Goal: Task Accomplishment & Management: Manage account settings

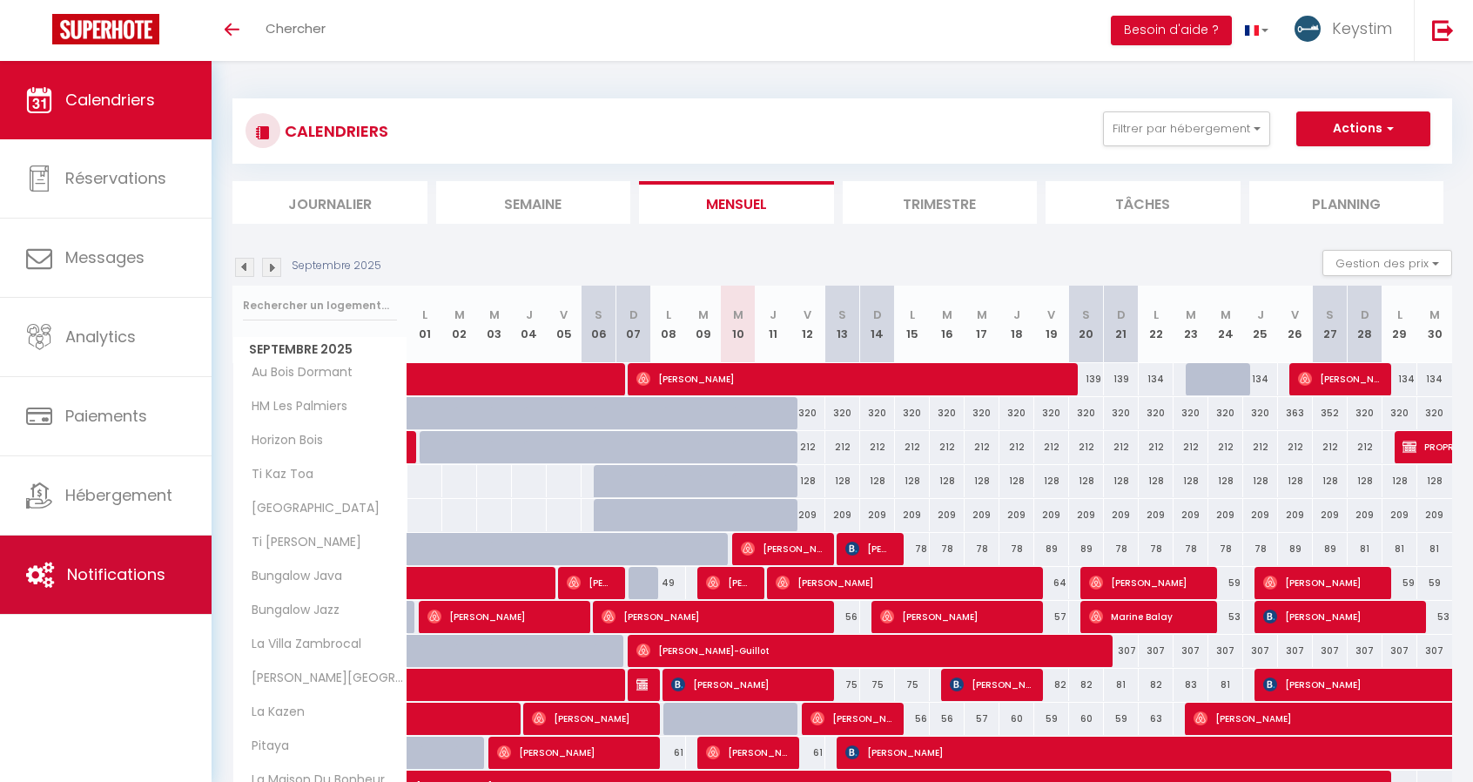
click at [99, 582] on span "Notifications" at bounding box center [116, 574] width 98 height 22
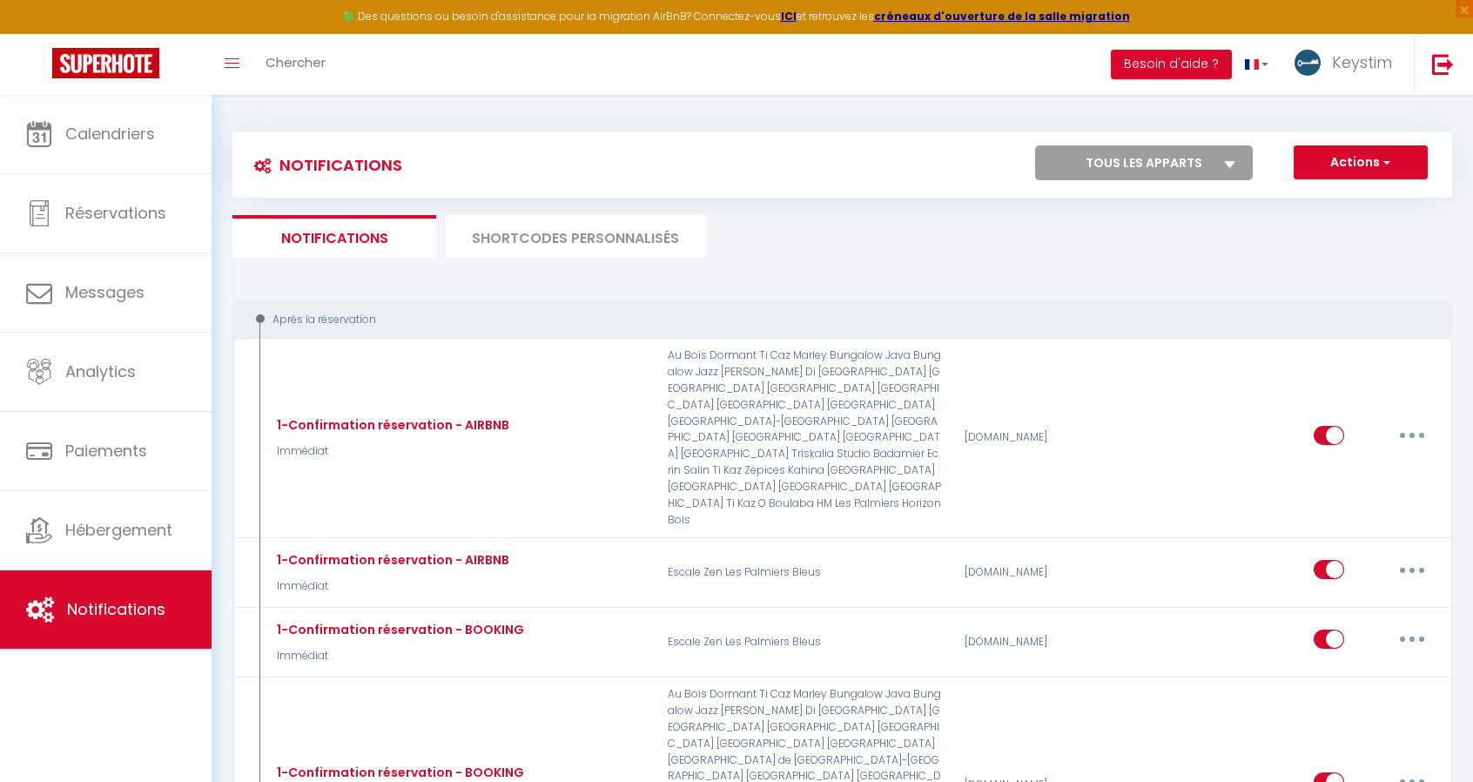
click at [568, 240] on li "SHORTCODES PERSONNALISÉS" at bounding box center [575, 236] width 261 height 43
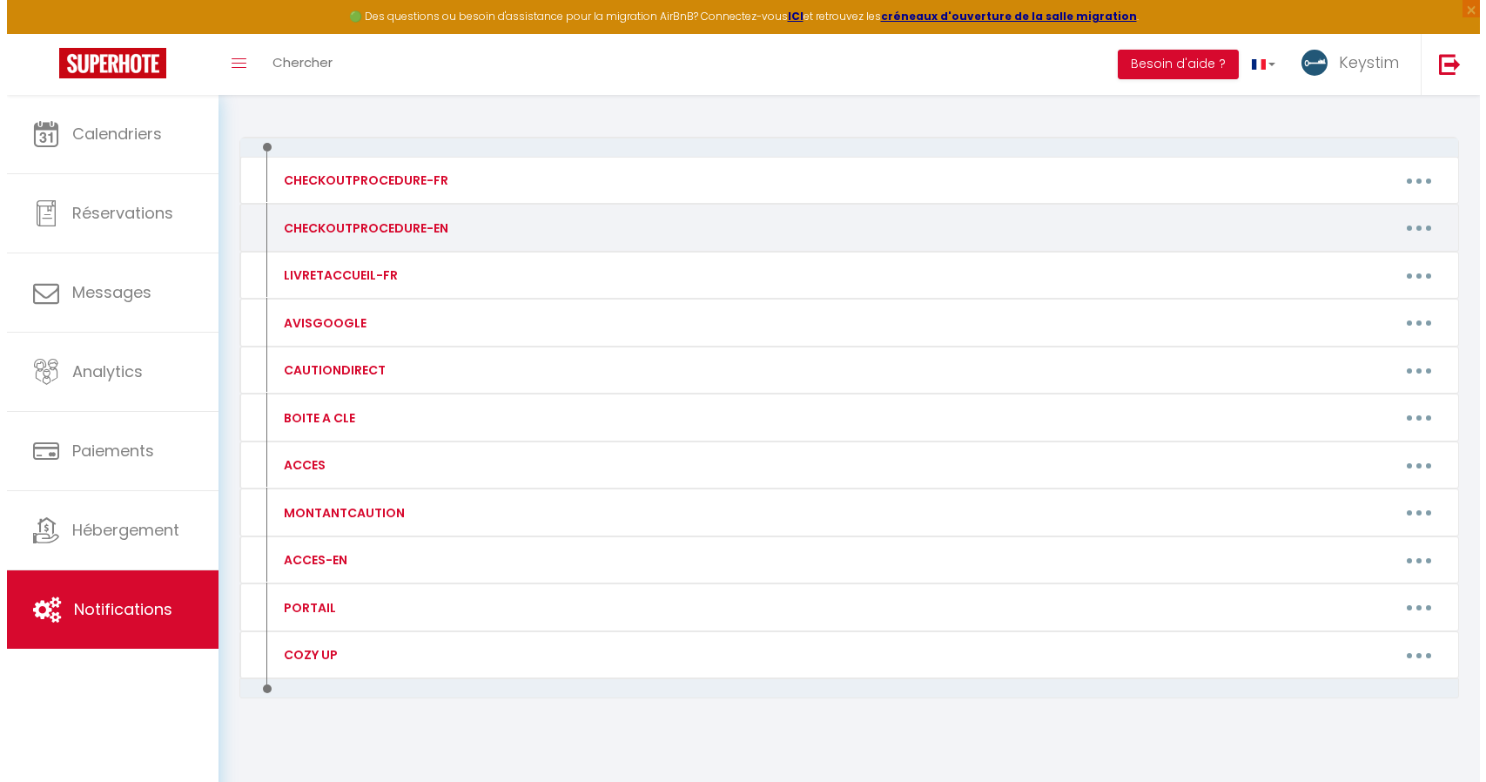
scroll to position [168, 0]
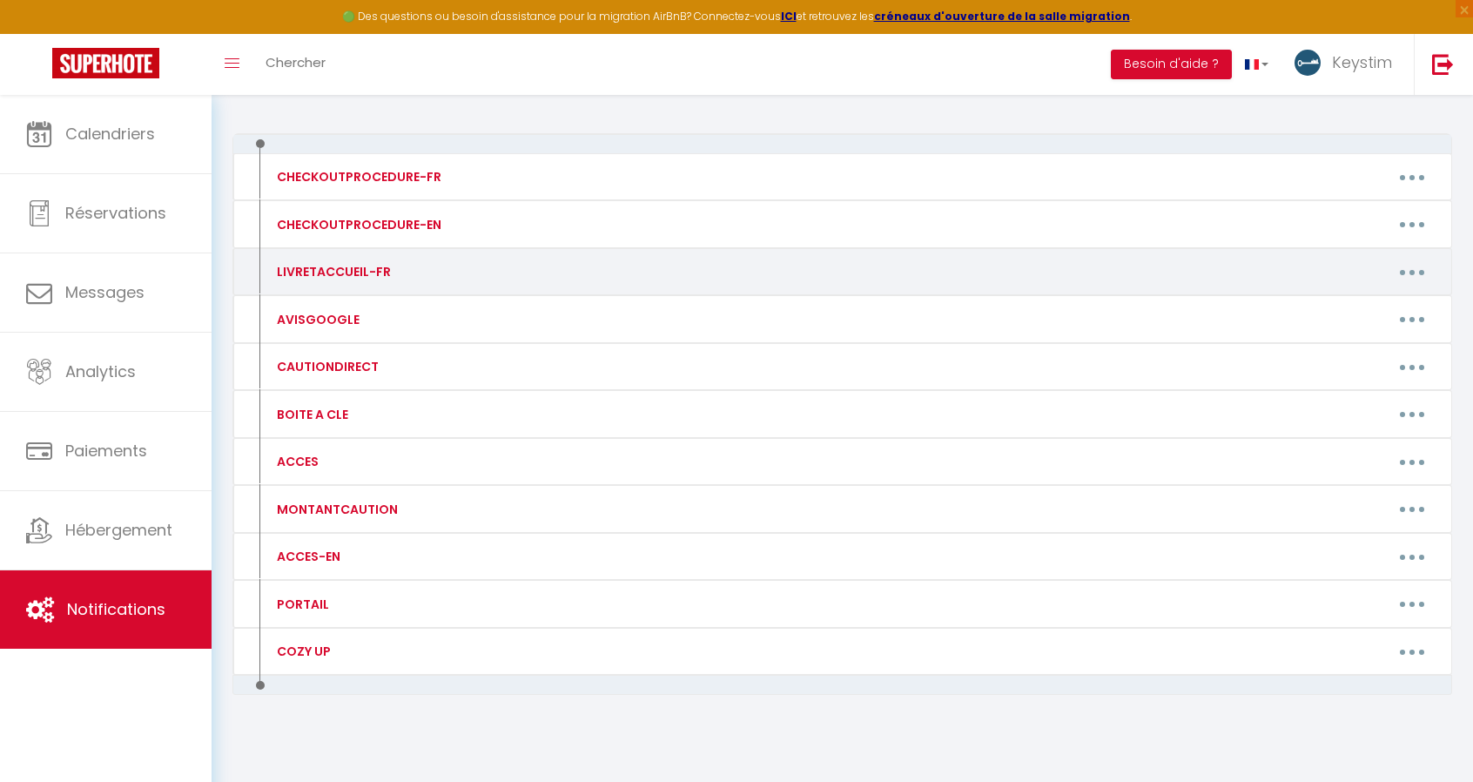
click at [1414, 264] on button "button" at bounding box center [1411, 272] width 49 height 28
click at [1319, 311] on link "Editer" at bounding box center [1366, 312] width 129 height 30
type input "LIVRETACCUEIL-FR"
type textarea "en cours de création"
type textarea "[URL][DOMAIN_NAME]"
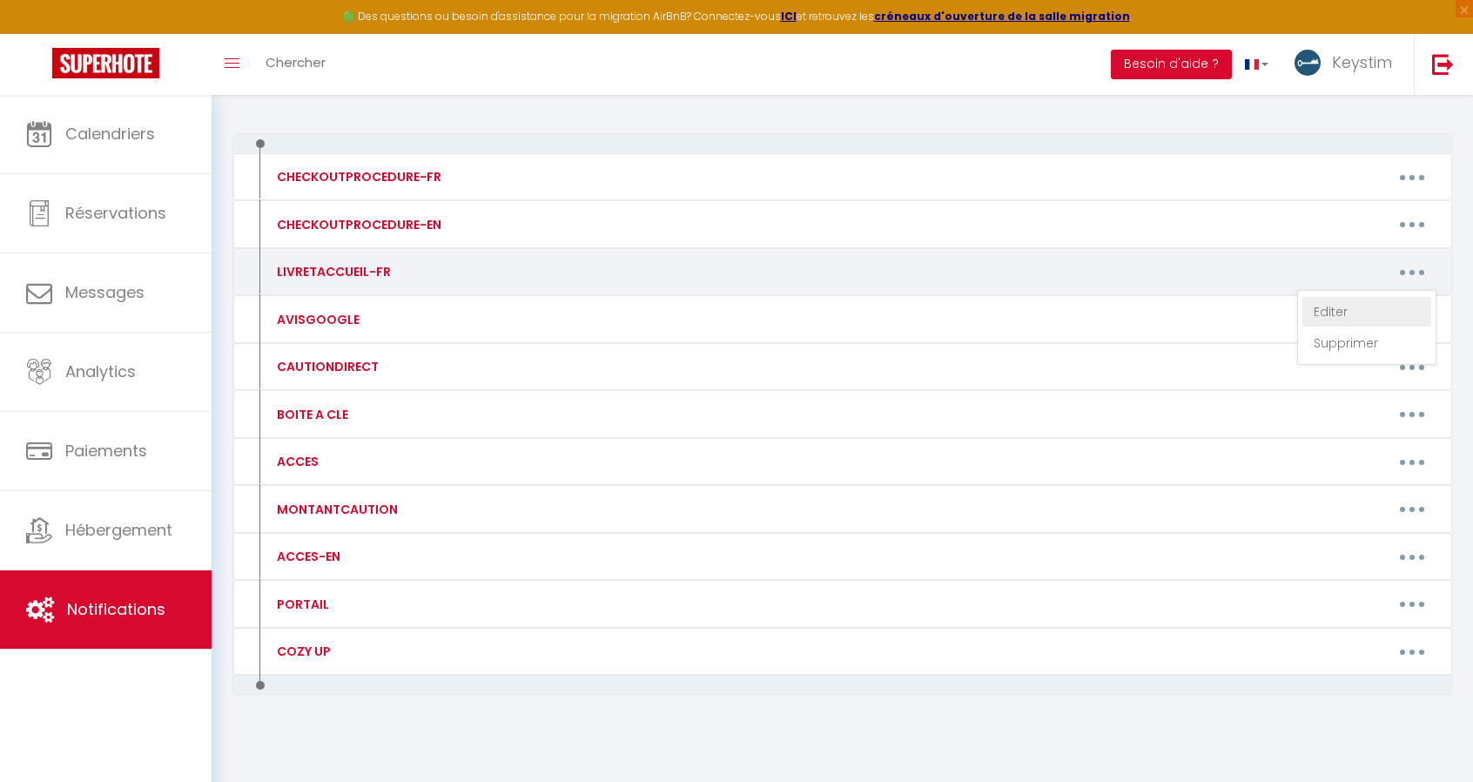
type textarea "[URL][DOMAIN_NAME]"
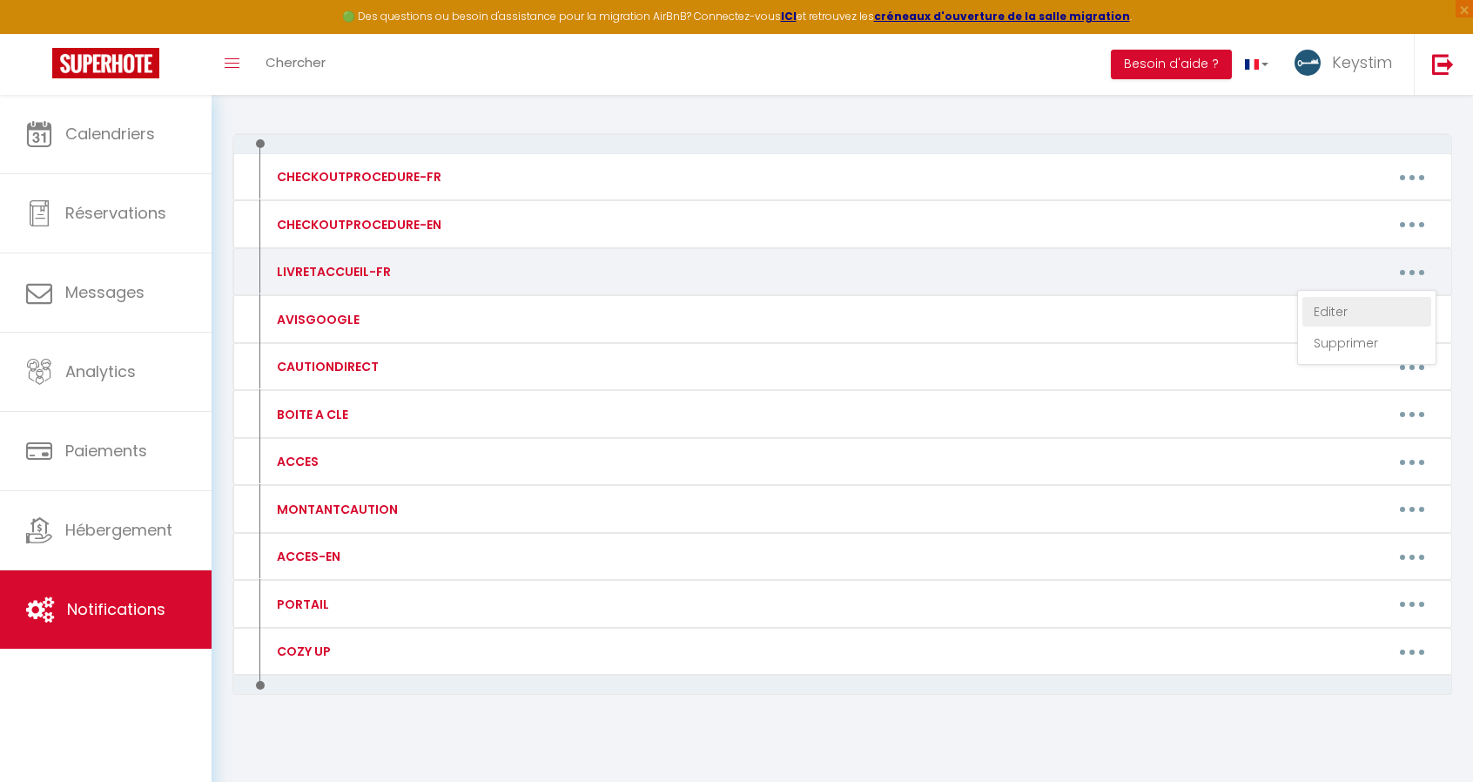
type textarea "[URL][DOMAIN_NAME]"
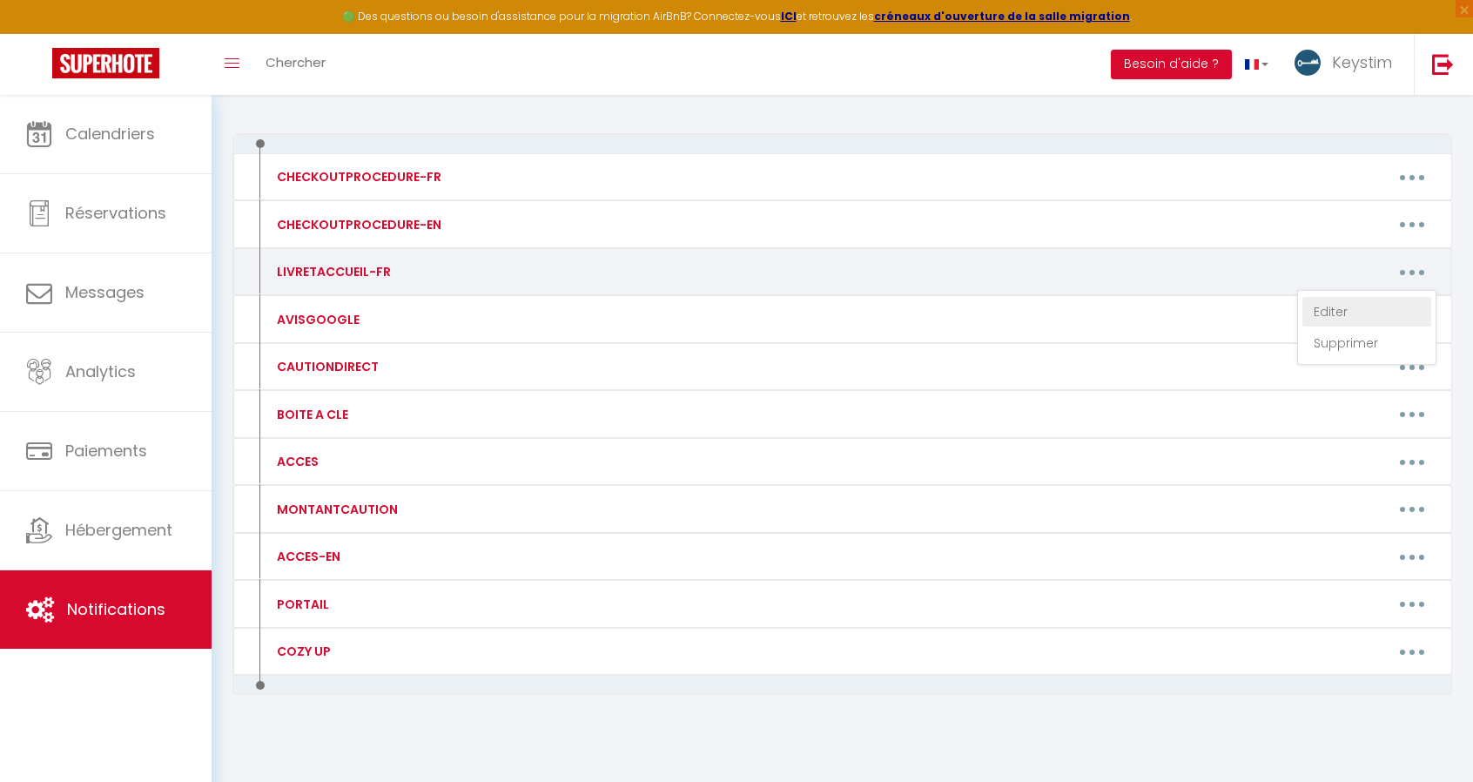
type textarea "[URL][DOMAIN_NAME]"
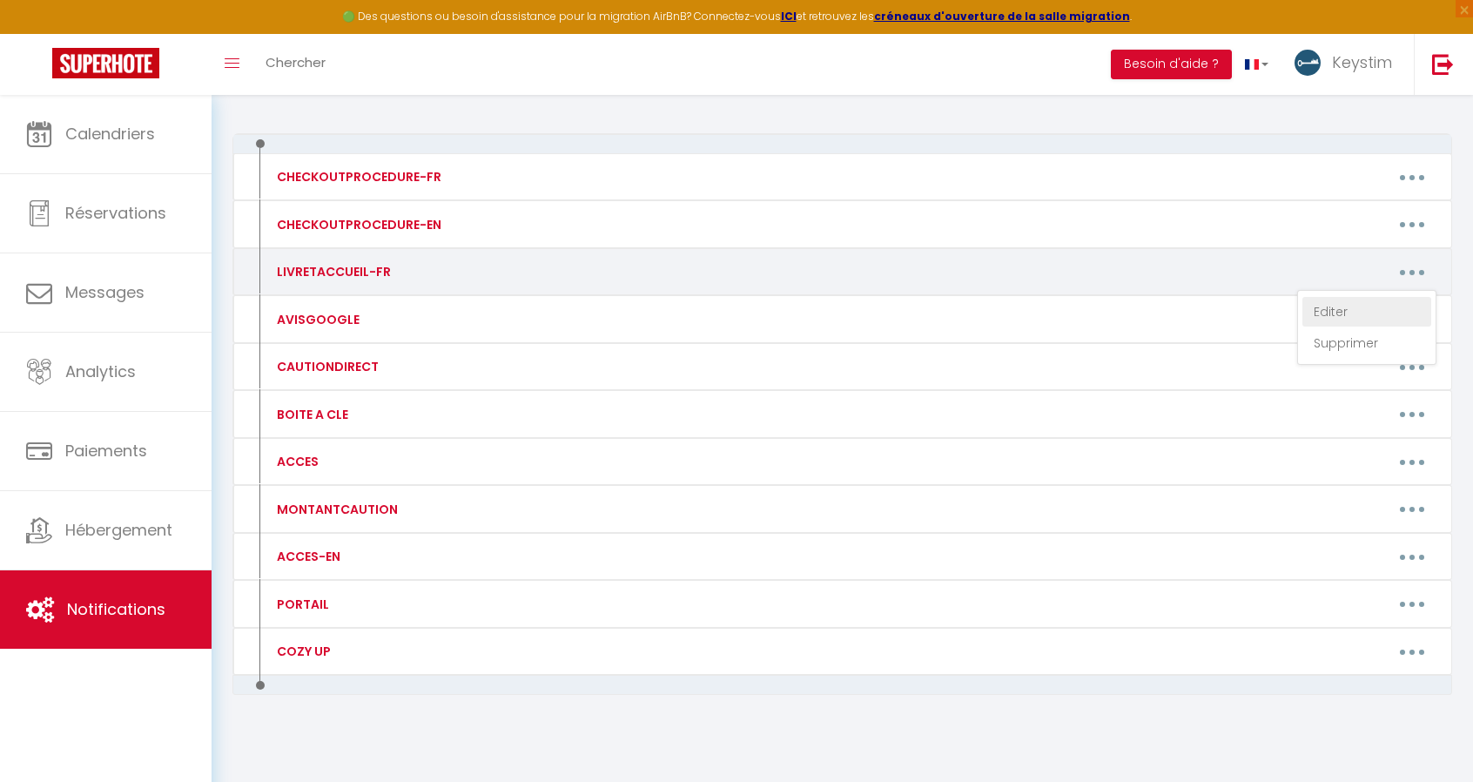
type textarea "[URL][DOMAIN_NAME]"
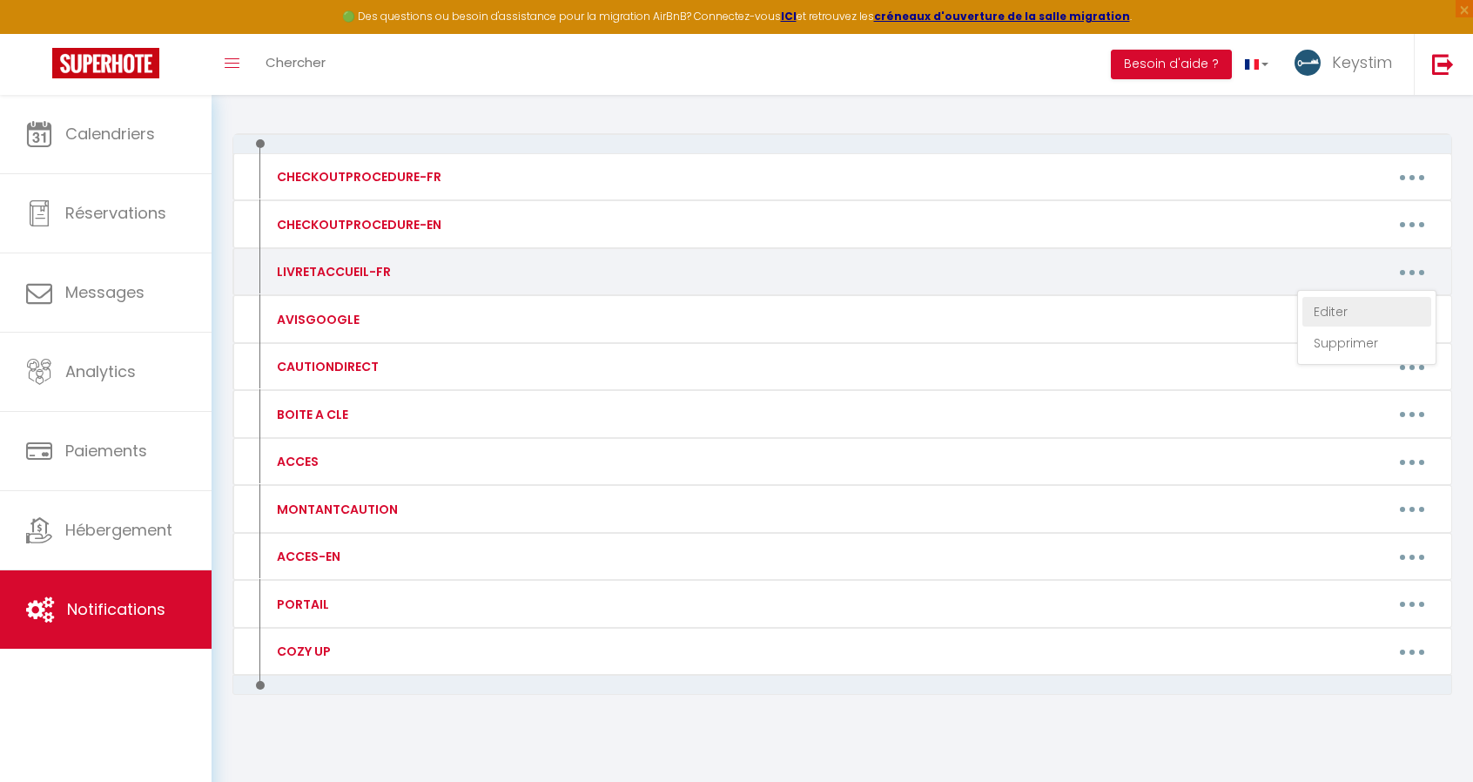
type textarea "[URL][DOMAIN_NAME]"
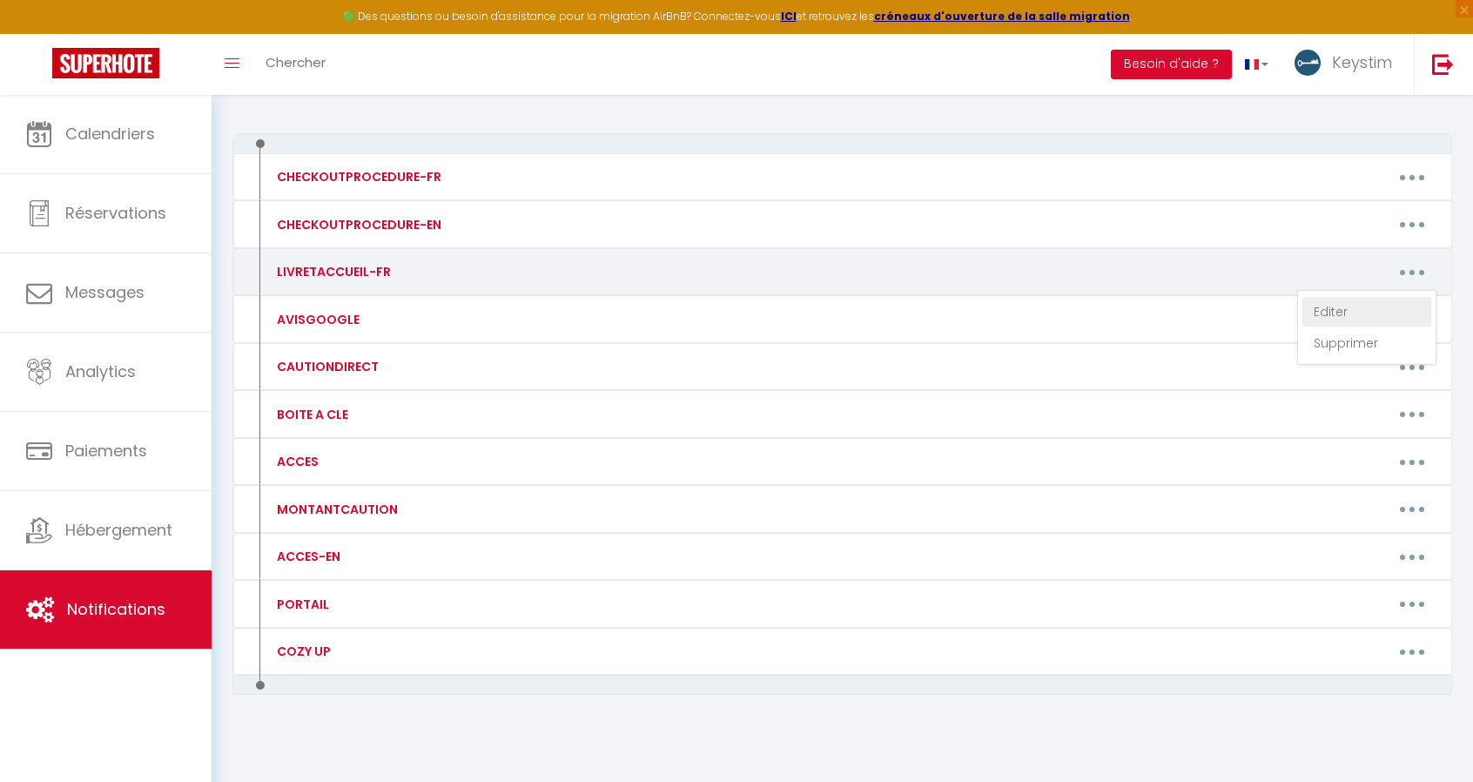
type textarea "[URL][DOMAIN_NAME]"
type textarea "en cours de création"
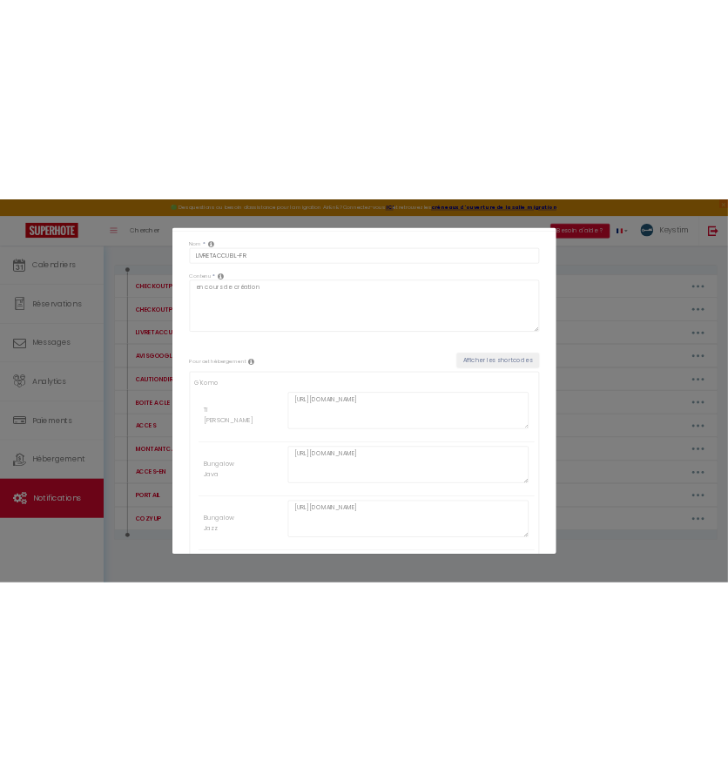
scroll to position [68, 0]
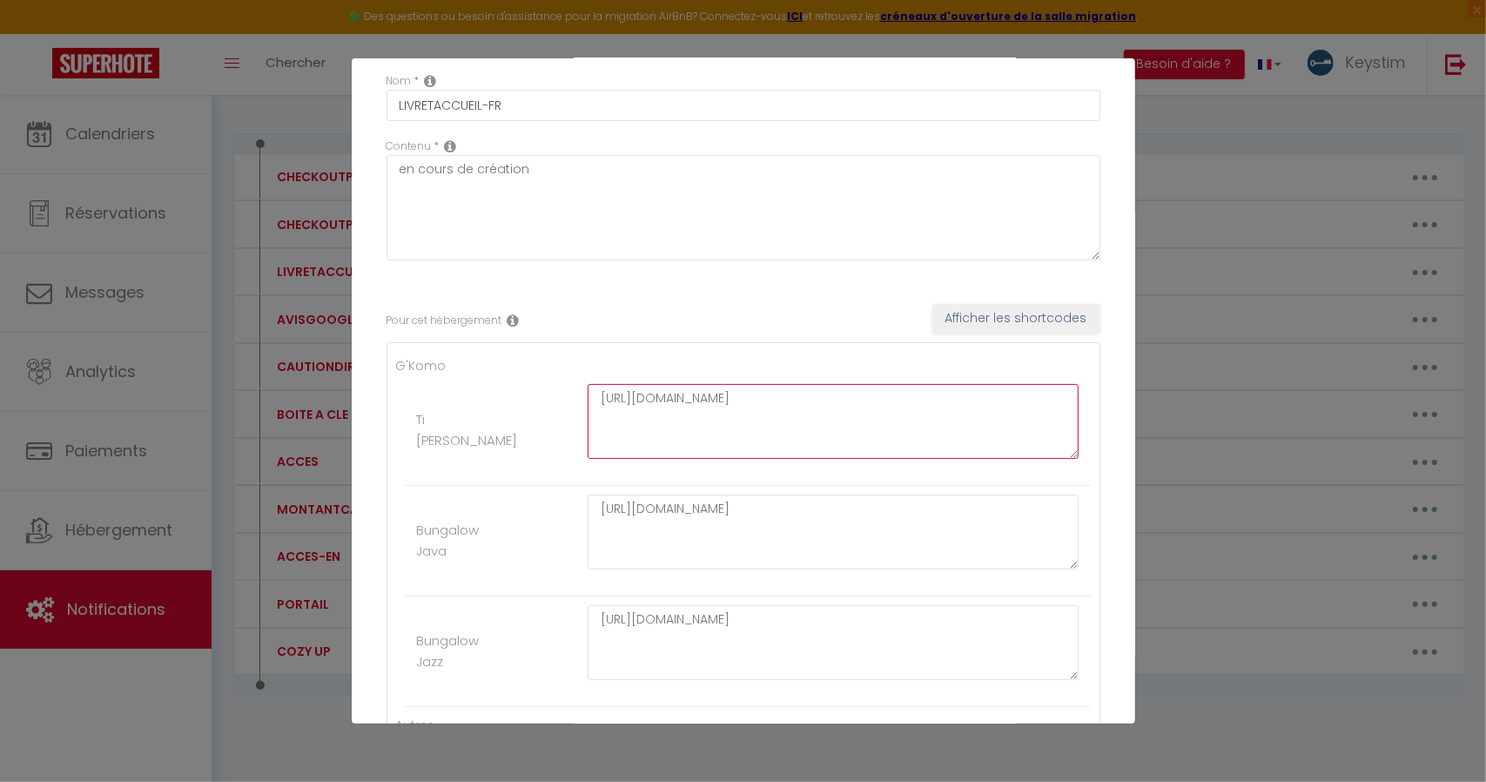
drag, startPoint x: 816, startPoint y: 405, endPoint x: 536, endPoint y: 397, distance: 279.5
click at [536, 397] on li "Ti [PERSON_NAME] [URL][DOMAIN_NAME]" at bounding box center [748, 430] width 686 height 111
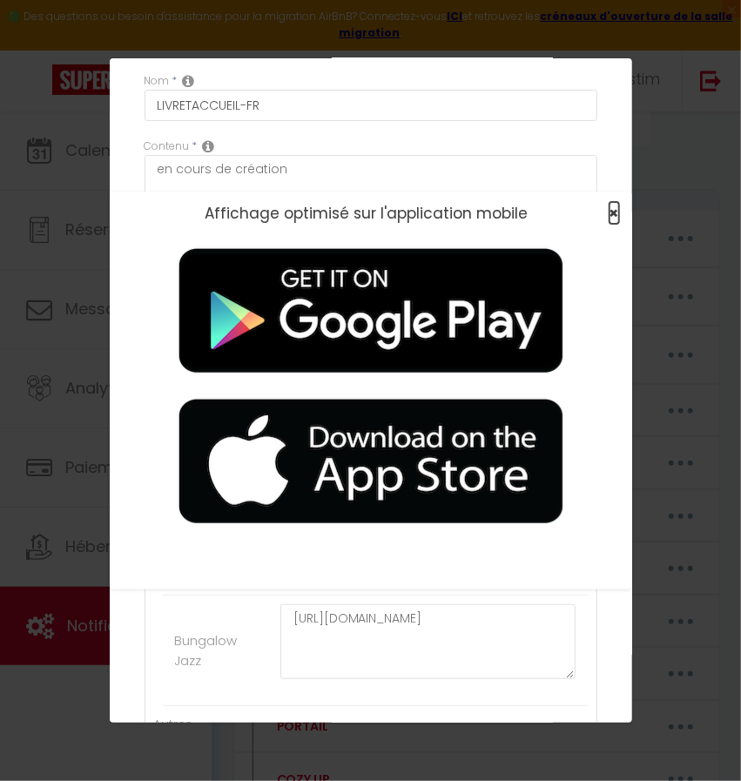
click at [611, 212] on span "×" at bounding box center [614, 213] width 10 height 22
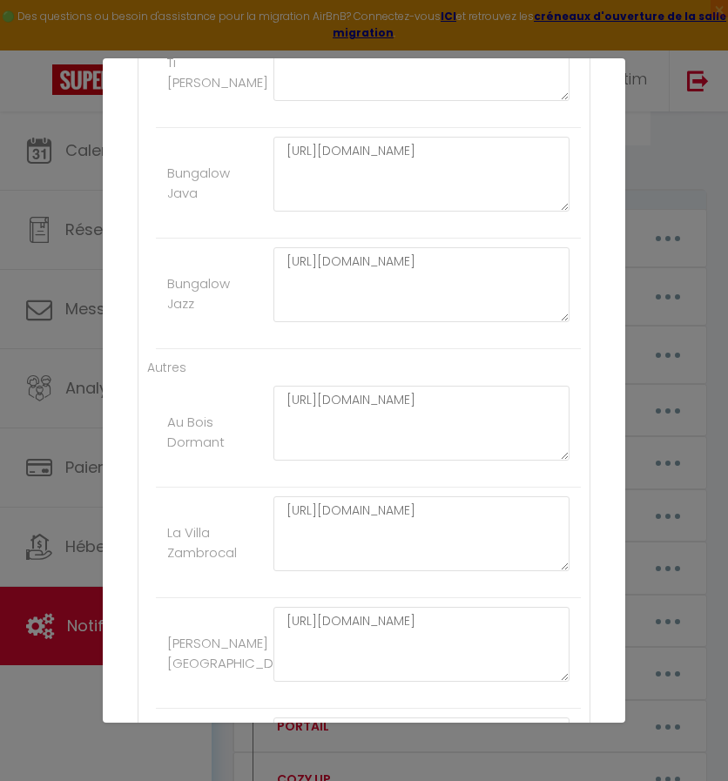
scroll to position [430, 0]
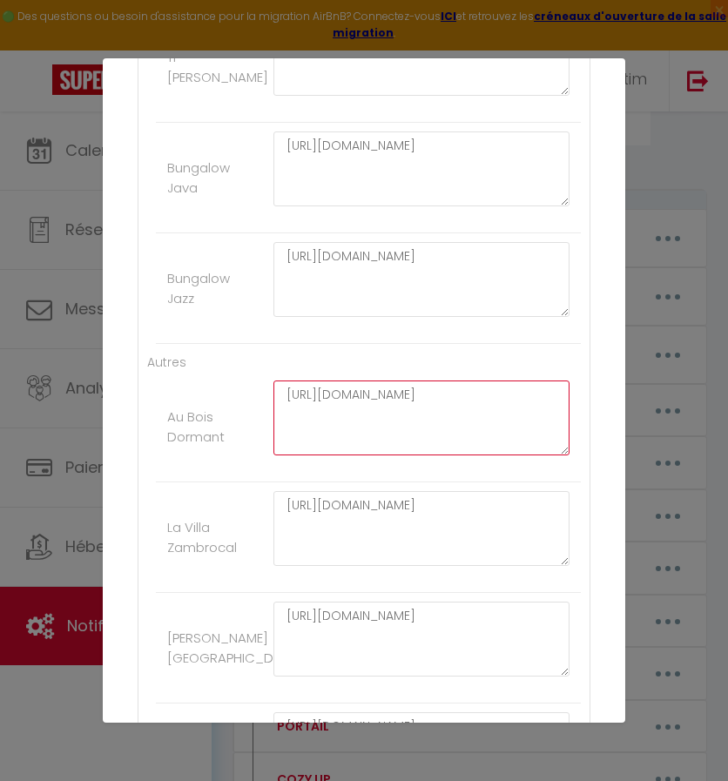
click at [400, 400] on textarea "[URL][DOMAIN_NAME]" at bounding box center [421, 417] width 296 height 75
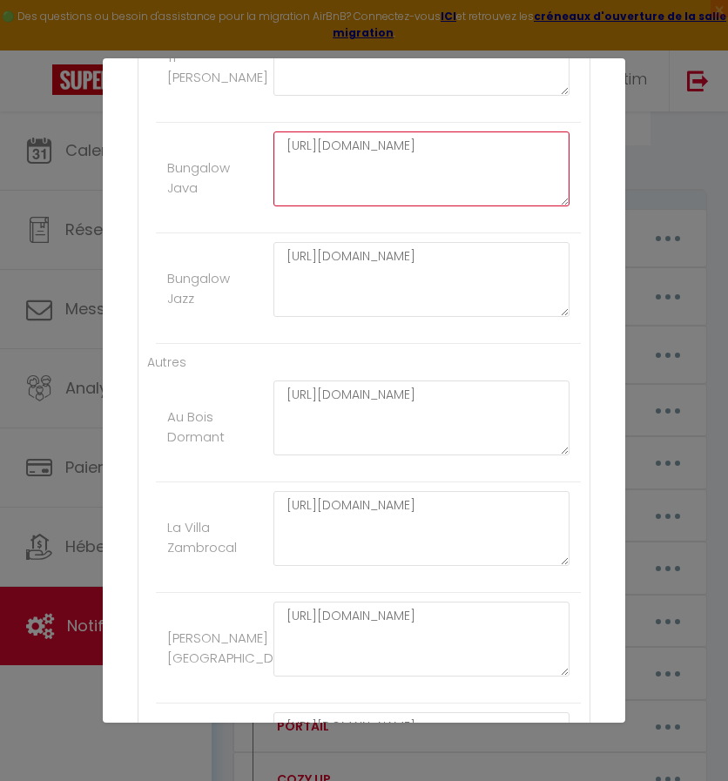
click at [475, 163] on textarea "[URL][DOMAIN_NAME]" at bounding box center [421, 168] width 296 height 75
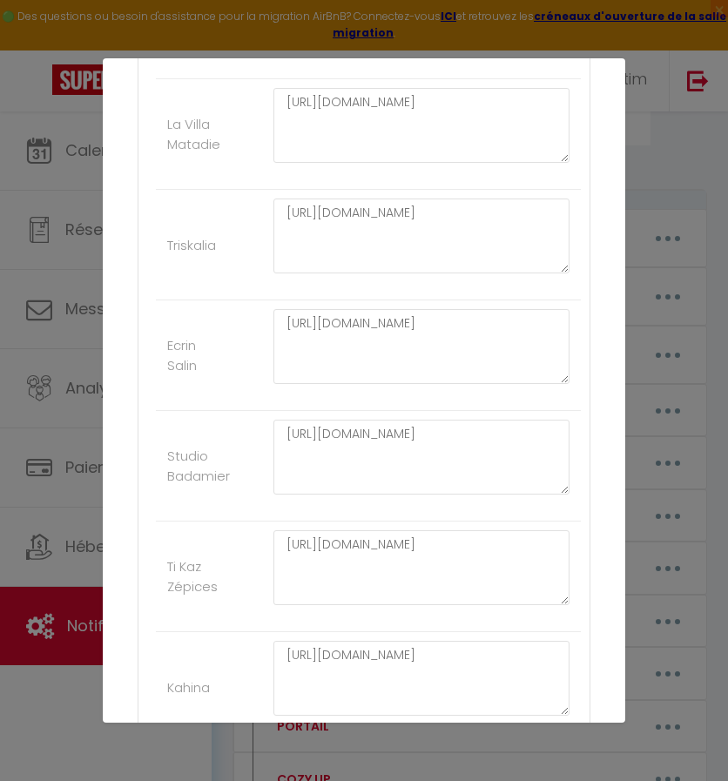
scroll to position [2162, 0]
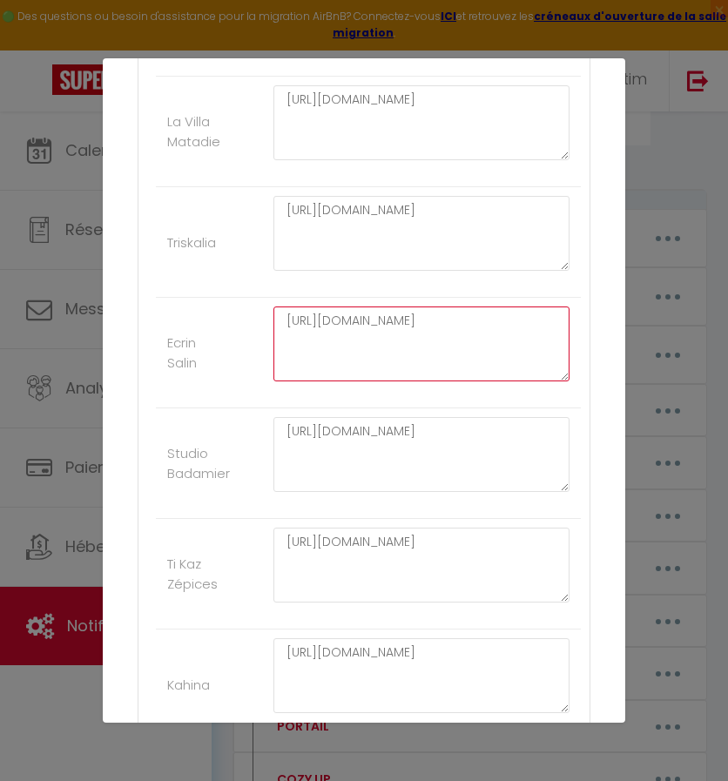
drag, startPoint x: 510, startPoint y: 304, endPoint x: 219, endPoint y: 328, distance: 291.7
click at [219, 328] on li "Ecrin Salin [URL][DOMAIN_NAME]" at bounding box center [368, 353] width 425 height 111
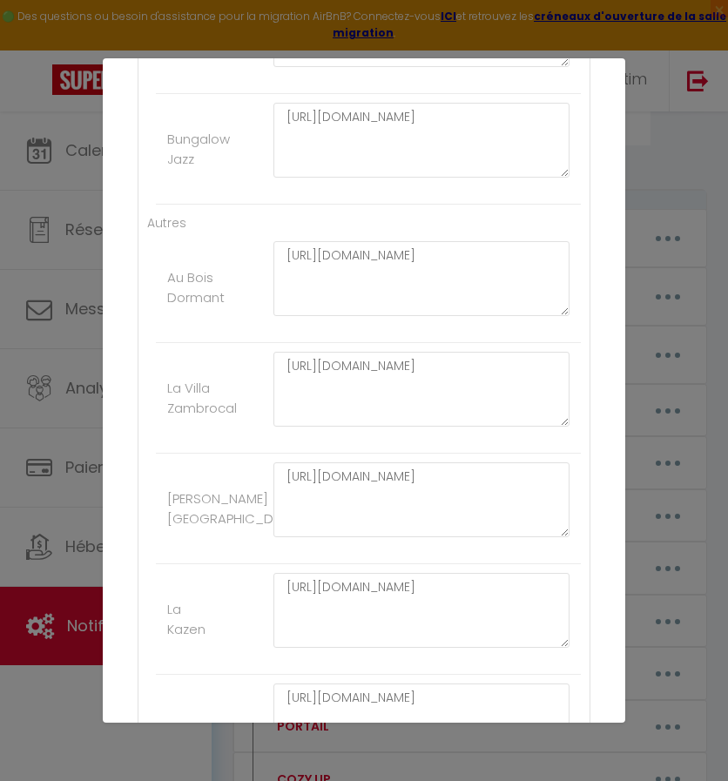
scroll to position [772, 0]
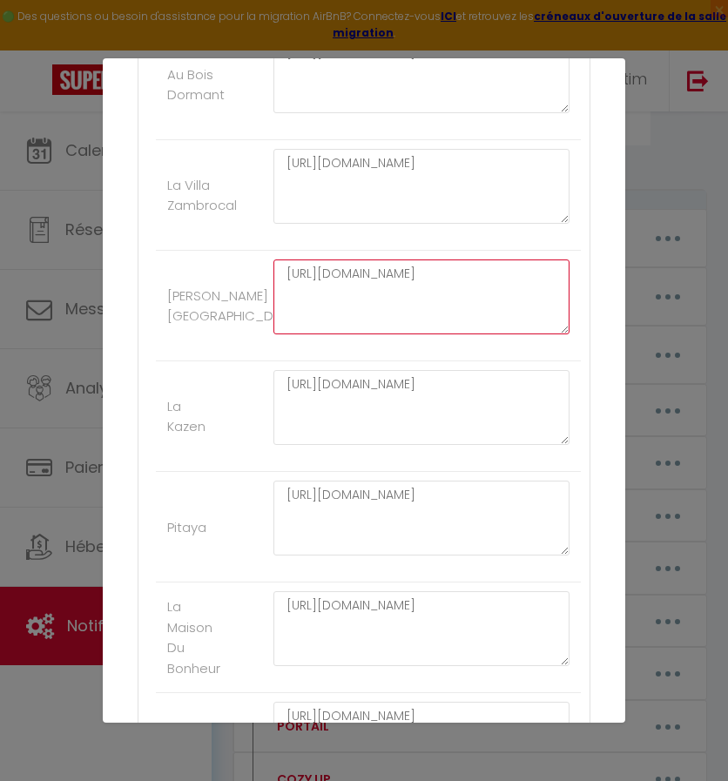
click at [526, 275] on textarea "[URL][DOMAIN_NAME]" at bounding box center [421, 296] width 296 height 75
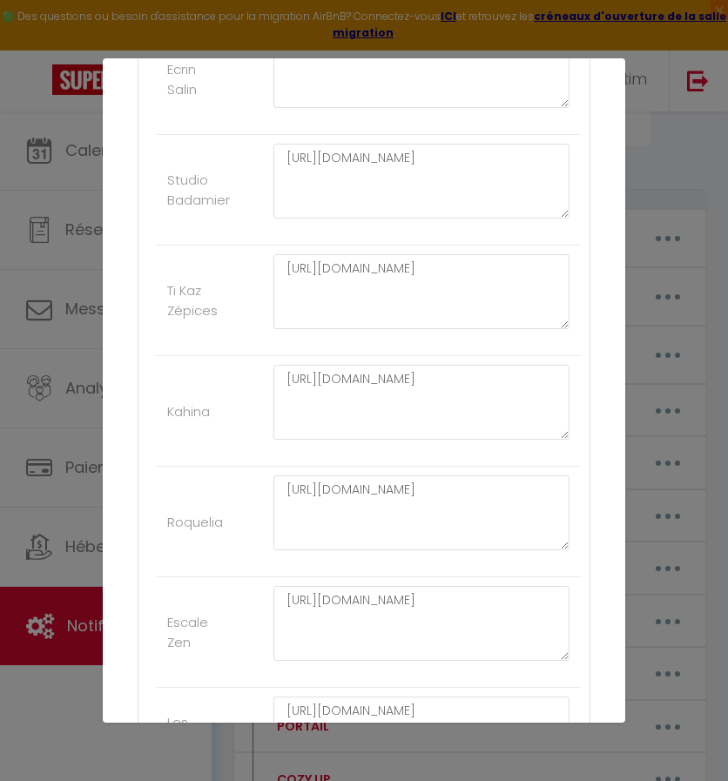
scroll to position [2436, 0]
click at [395, 382] on textarea "[URL][DOMAIN_NAME]" at bounding box center [421, 401] width 296 height 75
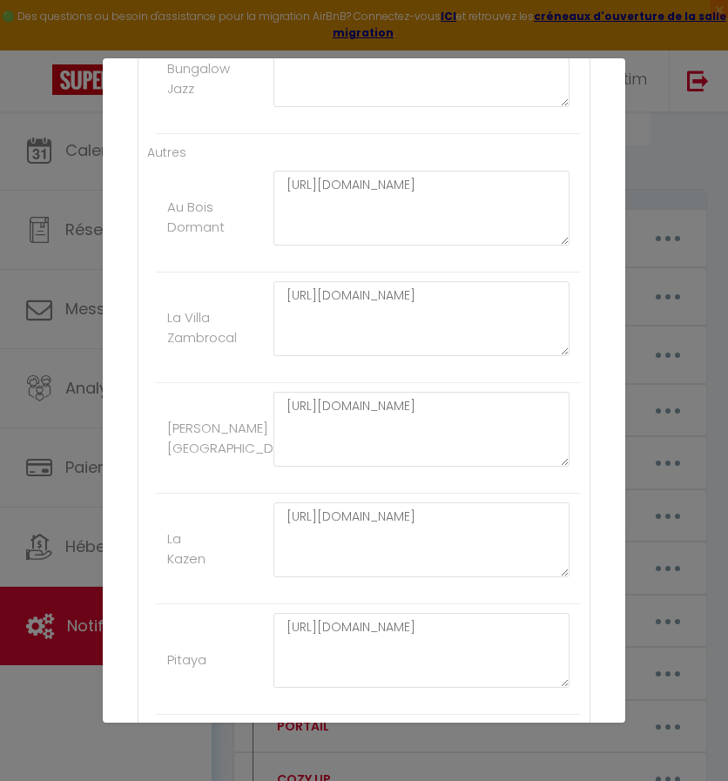
scroll to position [664, 0]
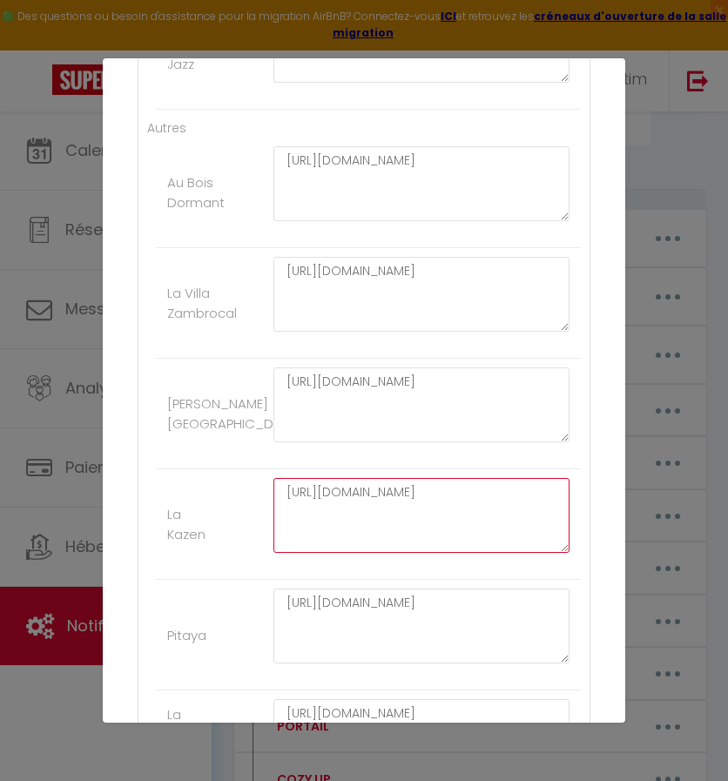
click at [411, 512] on textarea "[URL][DOMAIN_NAME]" at bounding box center [421, 515] width 296 height 75
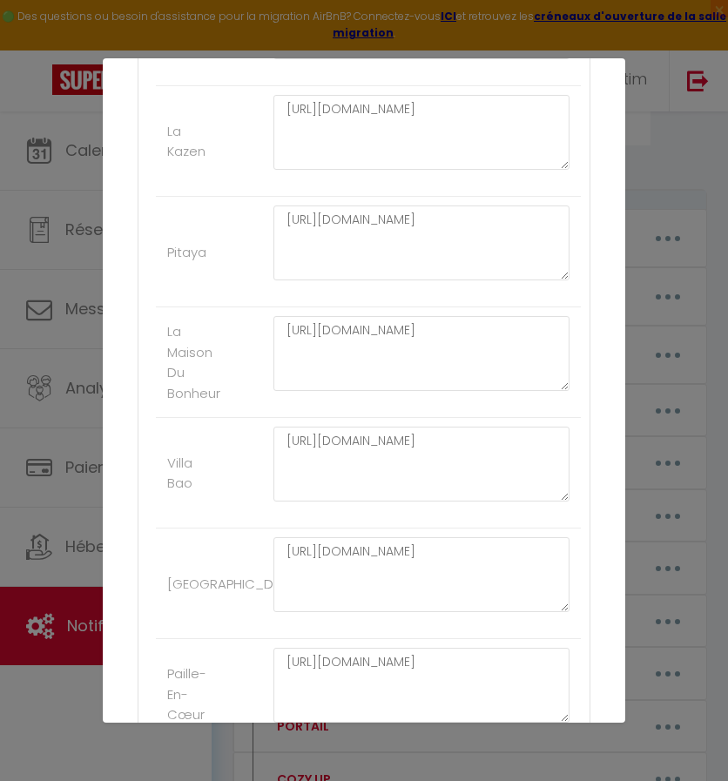
scroll to position [984, 0]
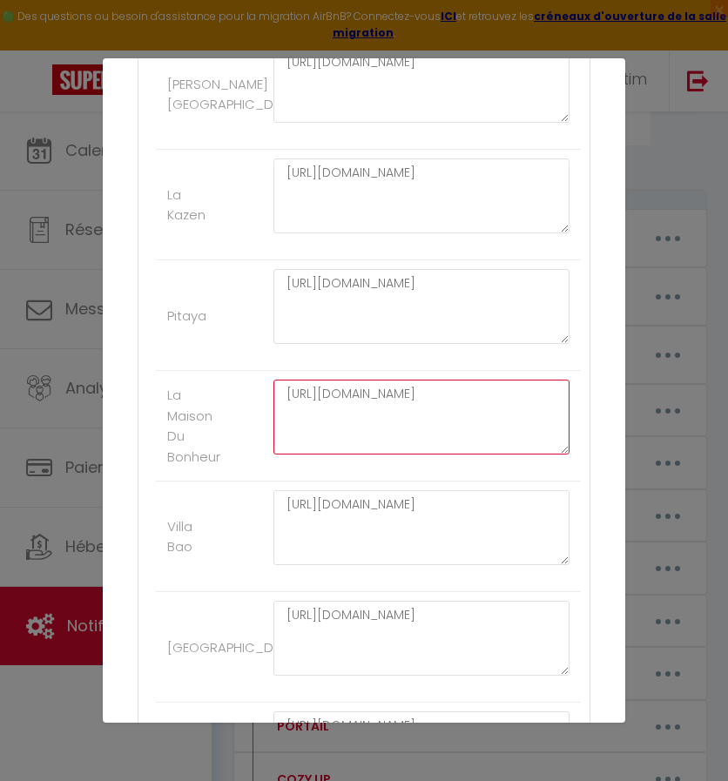
click at [375, 404] on textarea "[URL][DOMAIN_NAME]" at bounding box center [421, 417] width 296 height 75
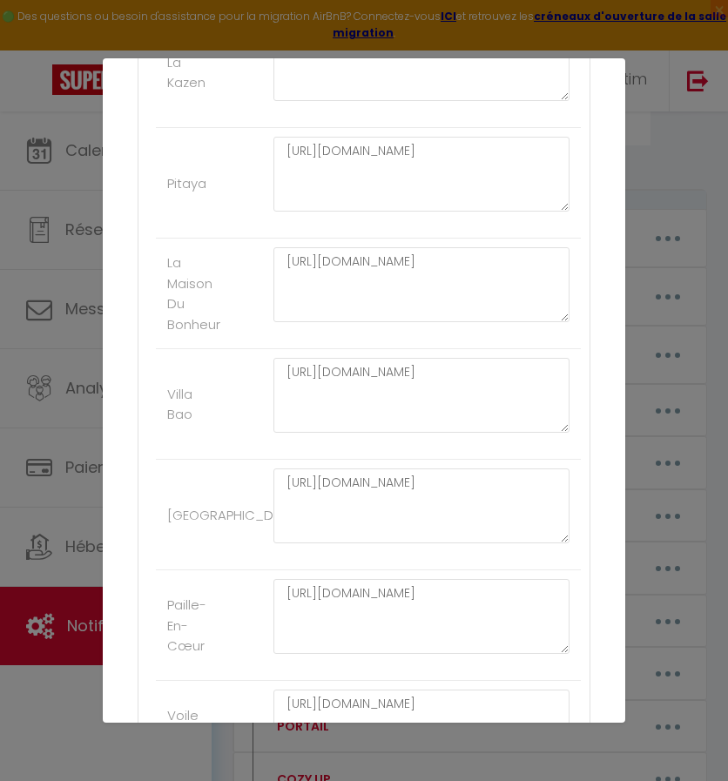
scroll to position [1117, 0]
click at [363, 368] on textarea "[URL][DOMAIN_NAME]" at bounding box center [421, 394] width 296 height 75
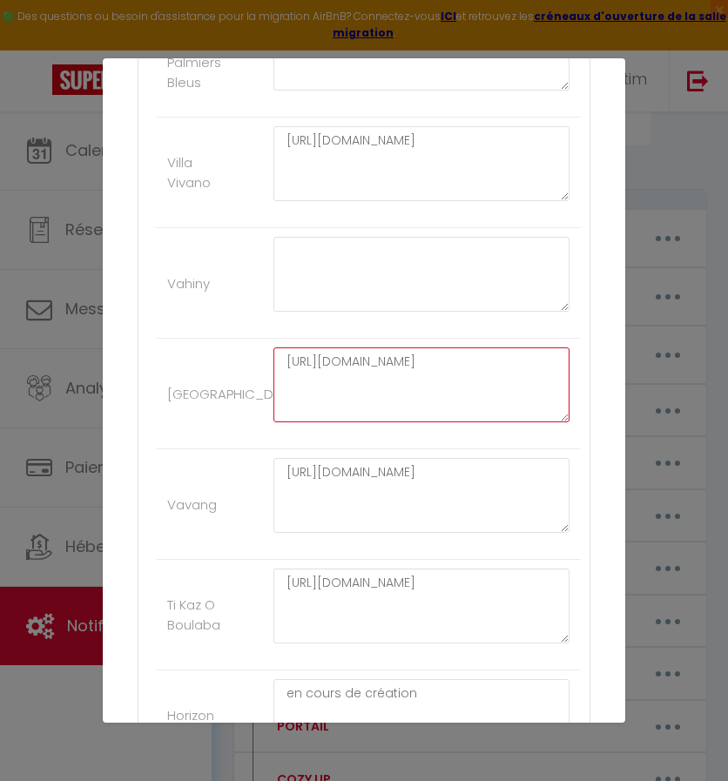
click at [474, 359] on textarea "[URL][DOMAIN_NAME]" at bounding box center [421, 384] width 296 height 75
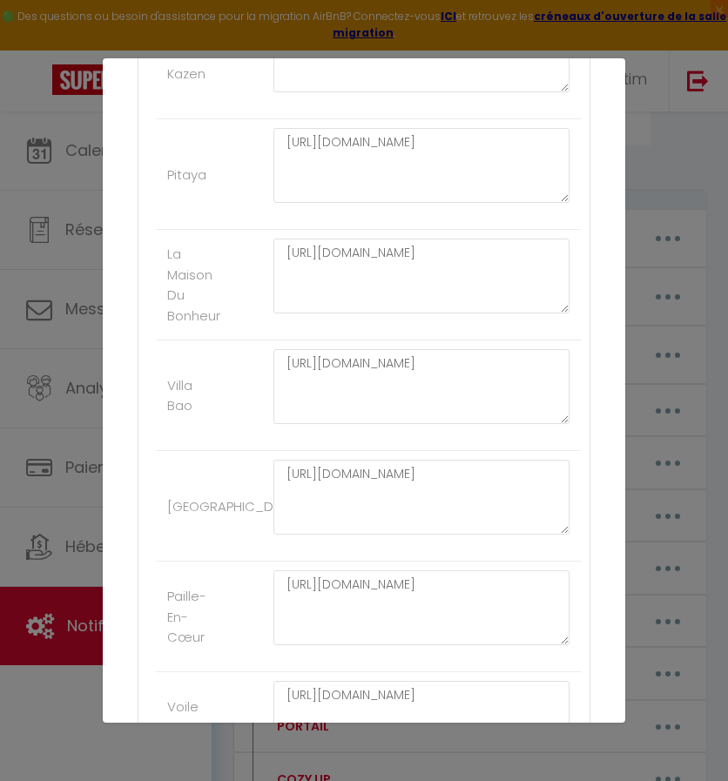
scroll to position [1124, 0]
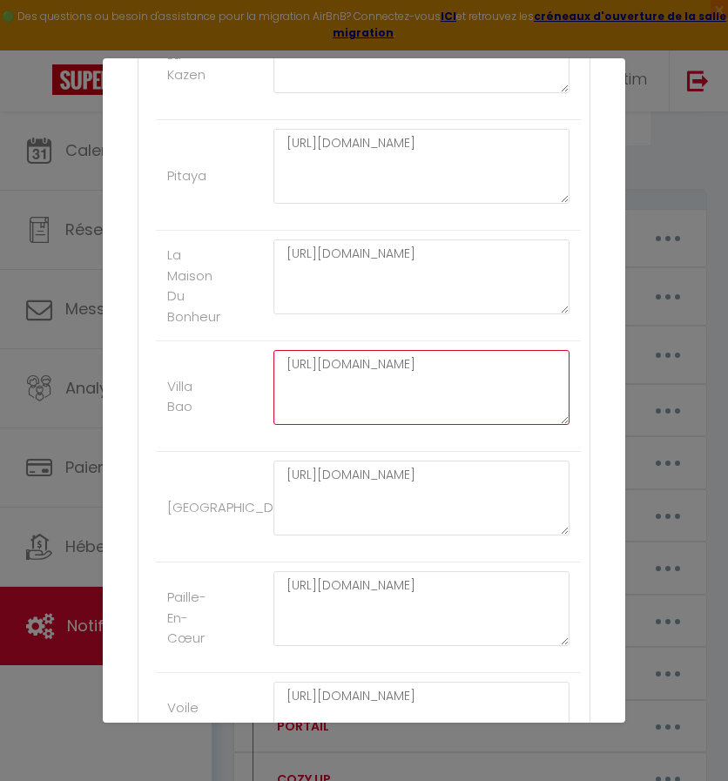
click at [390, 366] on textarea "[URL][DOMAIN_NAME]" at bounding box center [421, 387] width 296 height 75
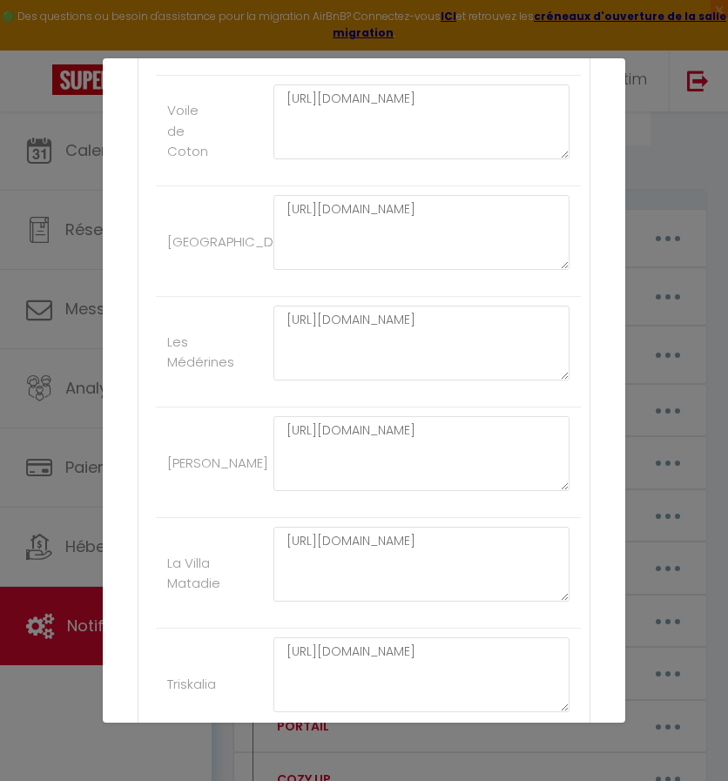
scroll to position [1774, 0]
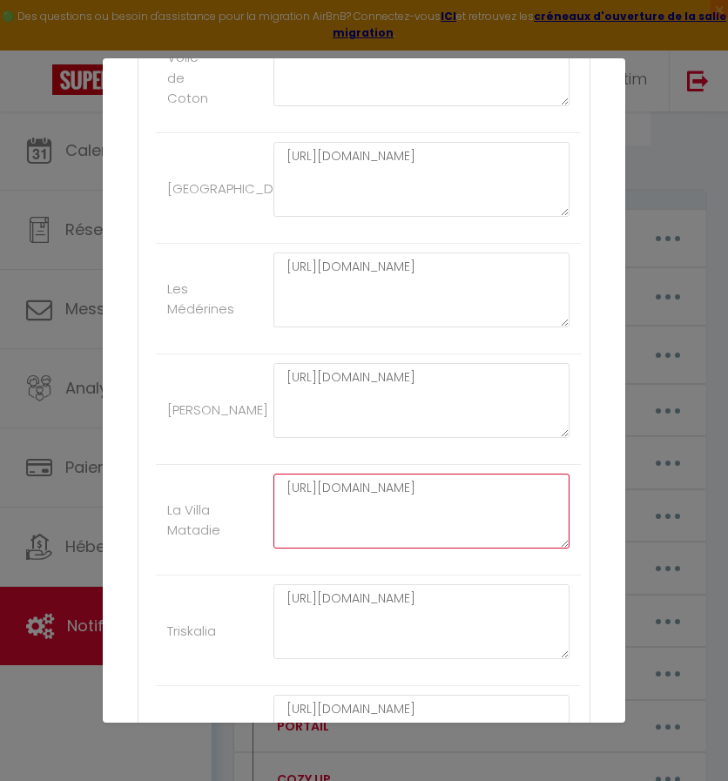
click at [385, 474] on textarea "[URL][DOMAIN_NAME]" at bounding box center [421, 511] width 296 height 75
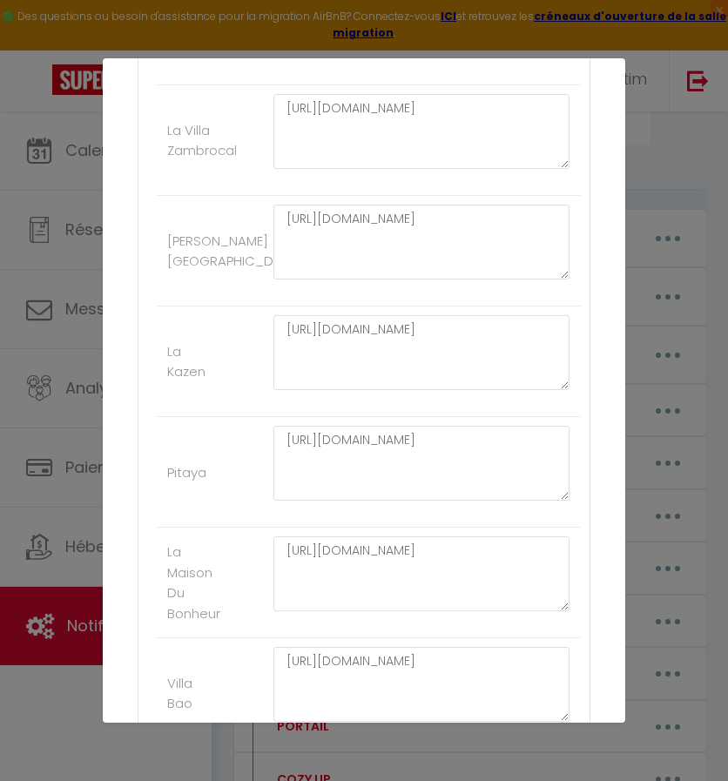
scroll to position [720, 0]
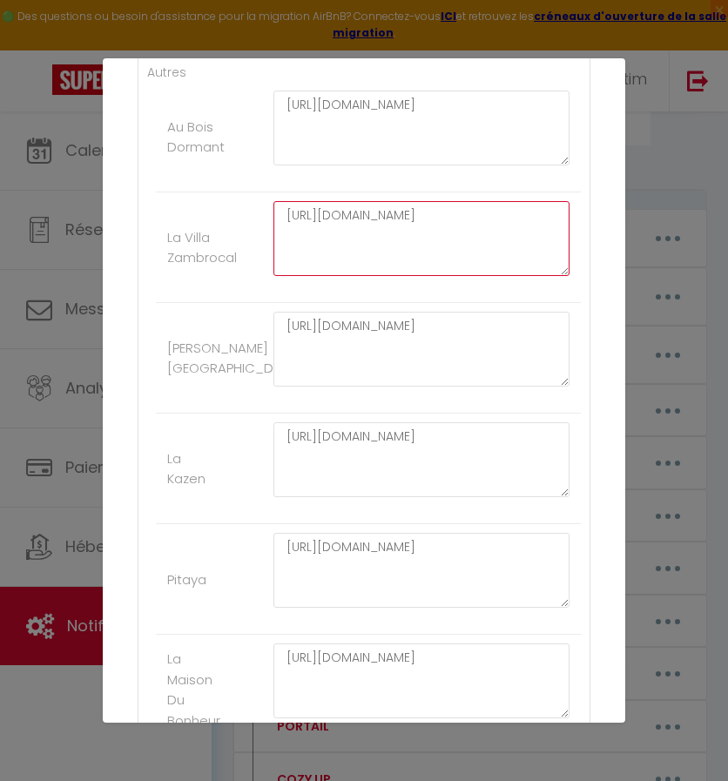
click at [508, 214] on textarea "[URL][DOMAIN_NAME]" at bounding box center [421, 238] width 296 height 75
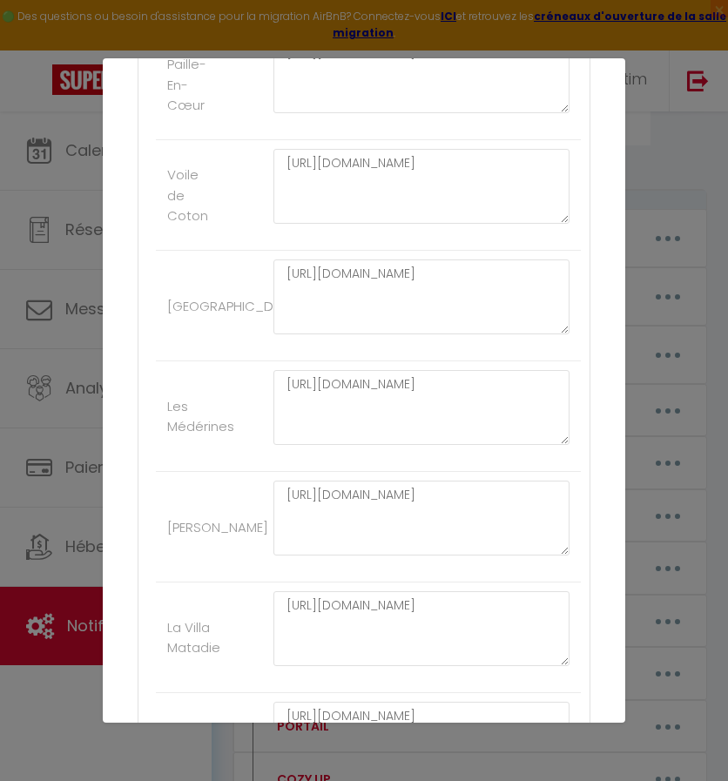
scroll to position [1758, 0]
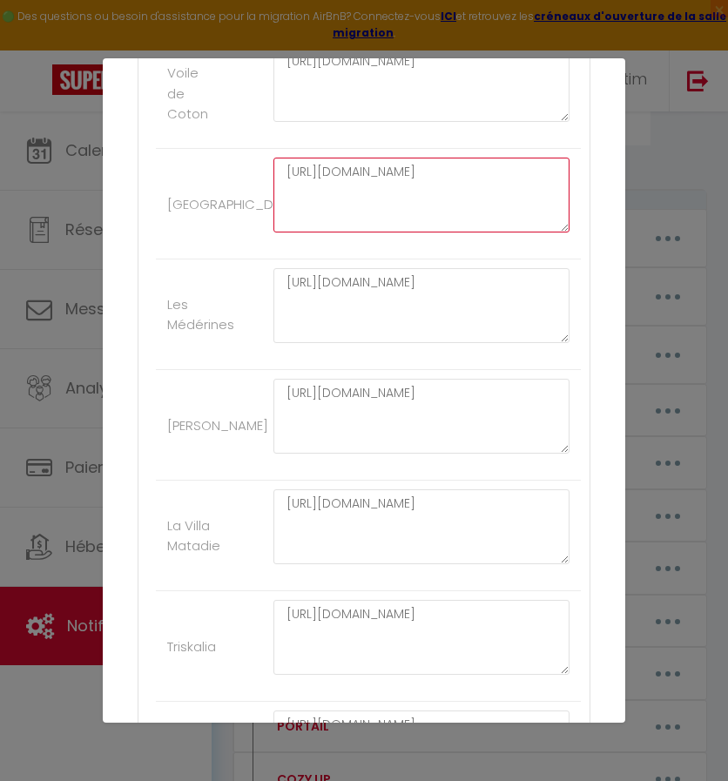
click at [403, 195] on textarea "[URL][DOMAIN_NAME]" at bounding box center [421, 195] width 296 height 75
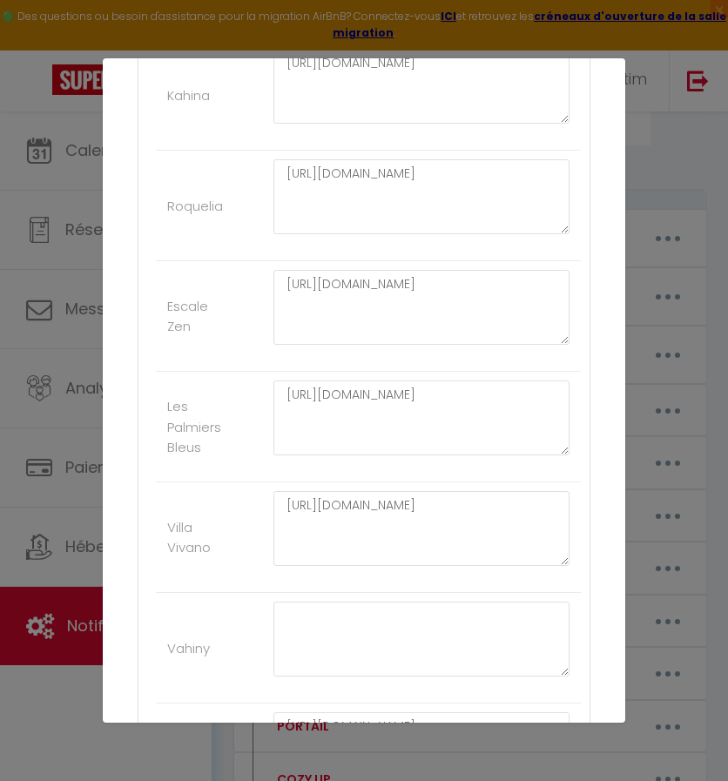
scroll to position [2753, 0]
click at [386, 275] on textarea "[URL][DOMAIN_NAME]" at bounding box center [421, 305] width 296 height 75
click at [368, 387] on textarea "[URL][DOMAIN_NAME]" at bounding box center [421, 416] width 296 height 75
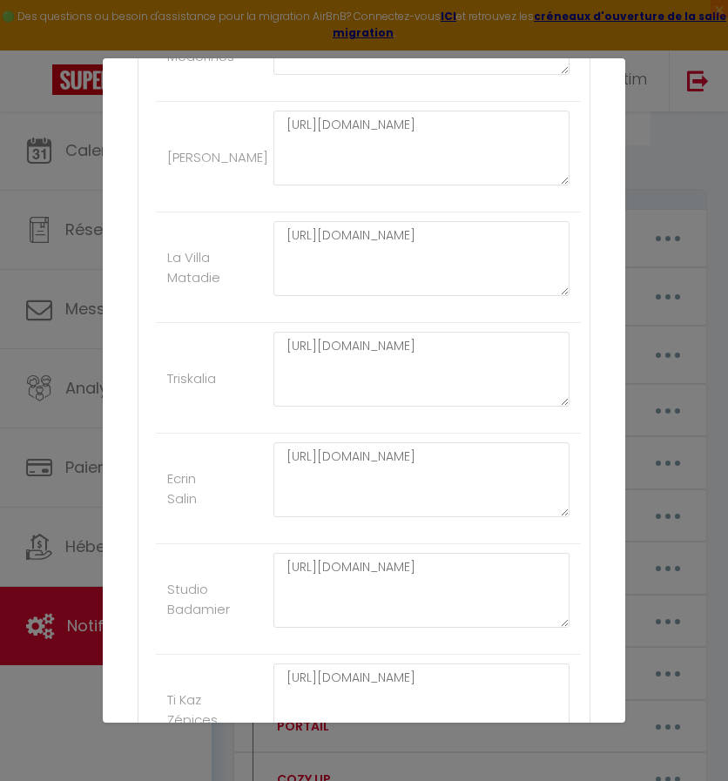
scroll to position [1906, 0]
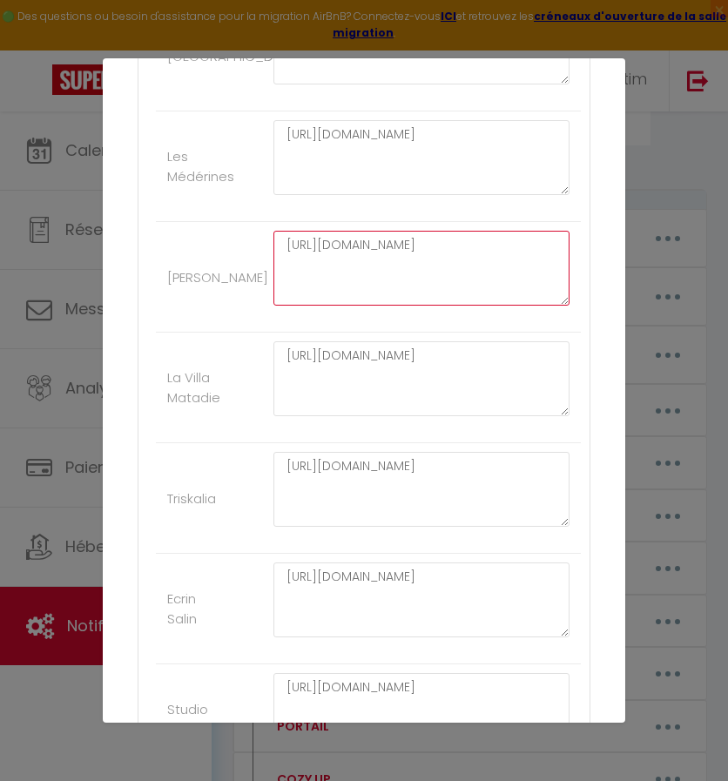
click at [396, 232] on textarea "[URL][DOMAIN_NAME]" at bounding box center [421, 268] width 296 height 75
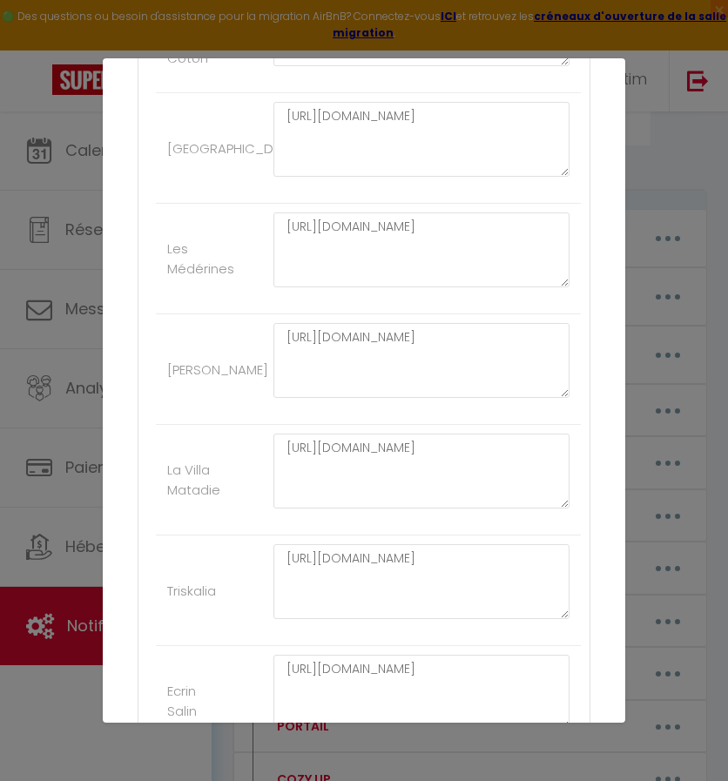
scroll to position [1813, 0]
click at [411, 230] on textarea "[URL][DOMAIN_NAME]" at bounding box center [421, 250] width 296 height 75
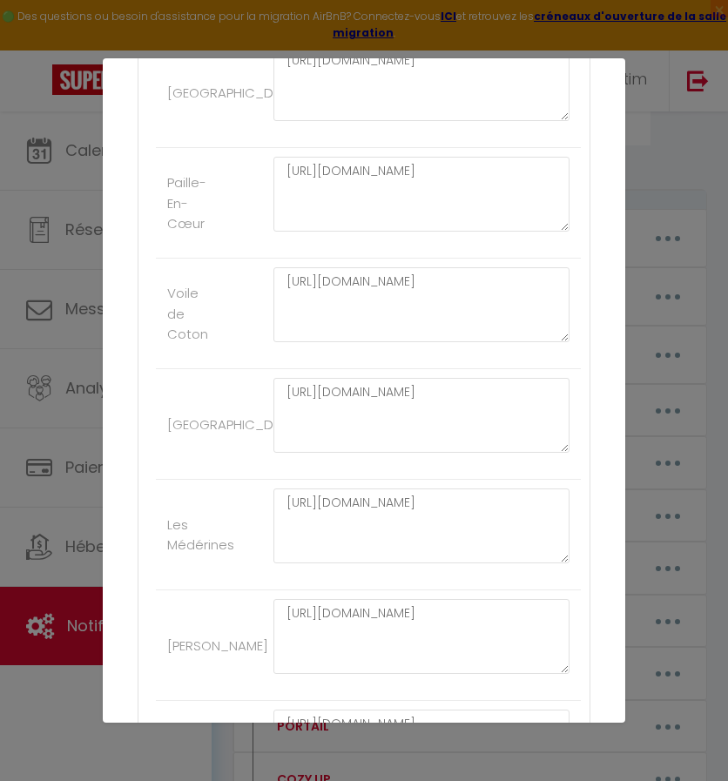
scroll to position [1448, 0]
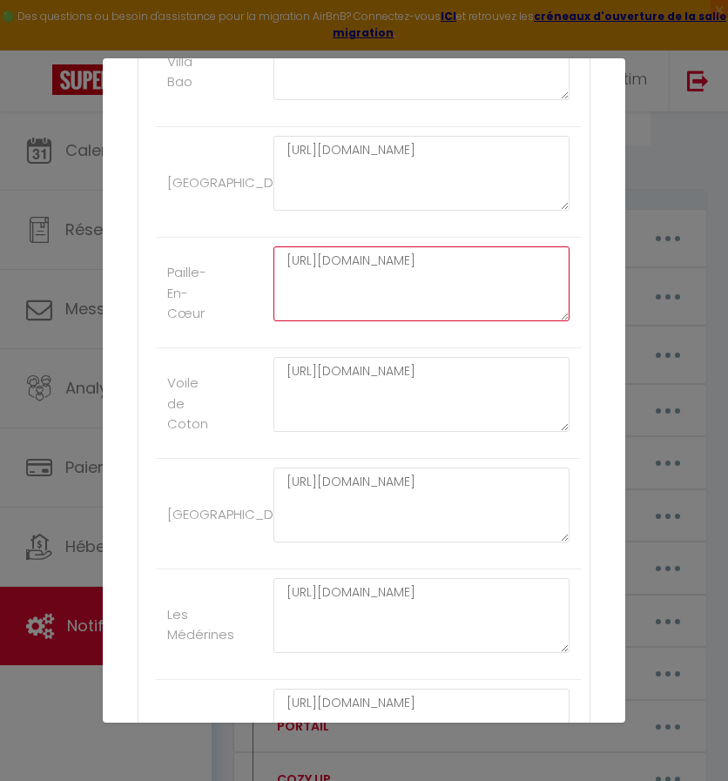
click at [387, 259] on textarea "[URL][DOMAIN_NAME]" at bounding box center [421, 283] width 296 height 75
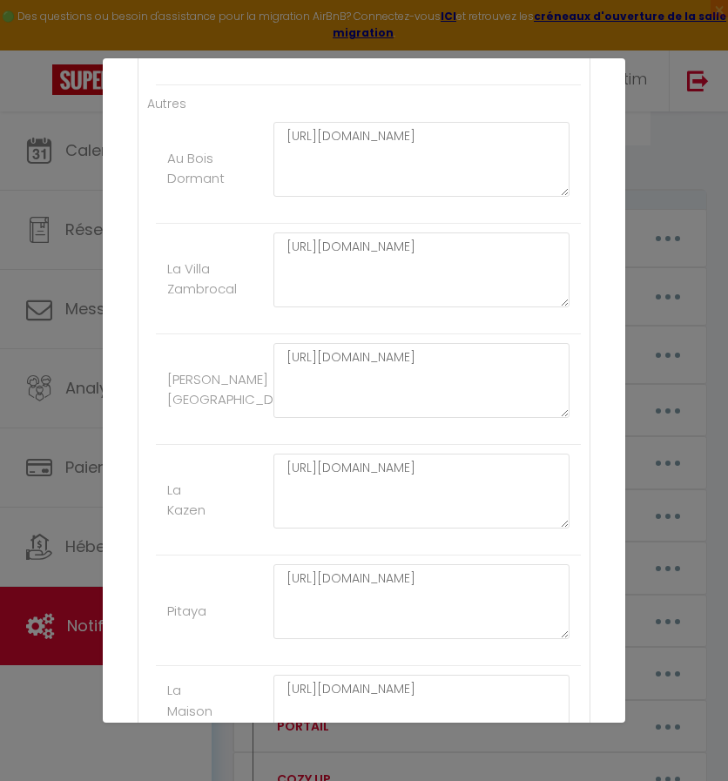
scroll to position [938, 0]
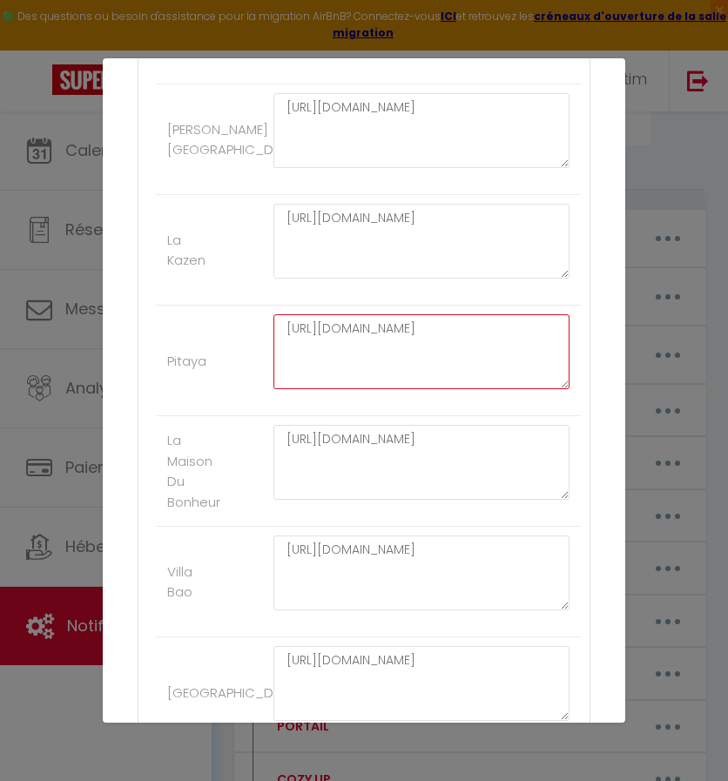
click at [366, 337] on textarea "[URL][DOMAIN_NAME]" at bounding box center [421, 351] width 296 height 75
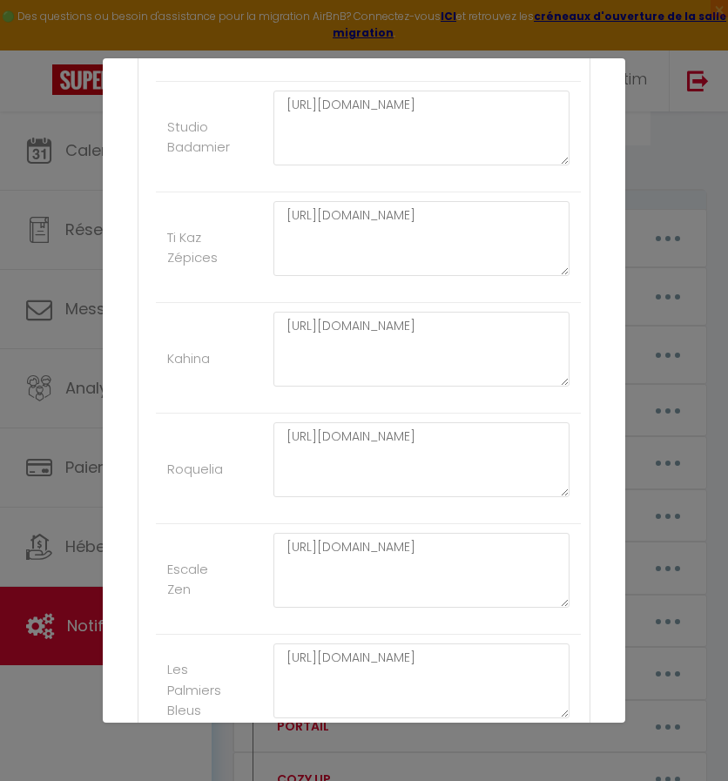
scroll to position [2508, 0]
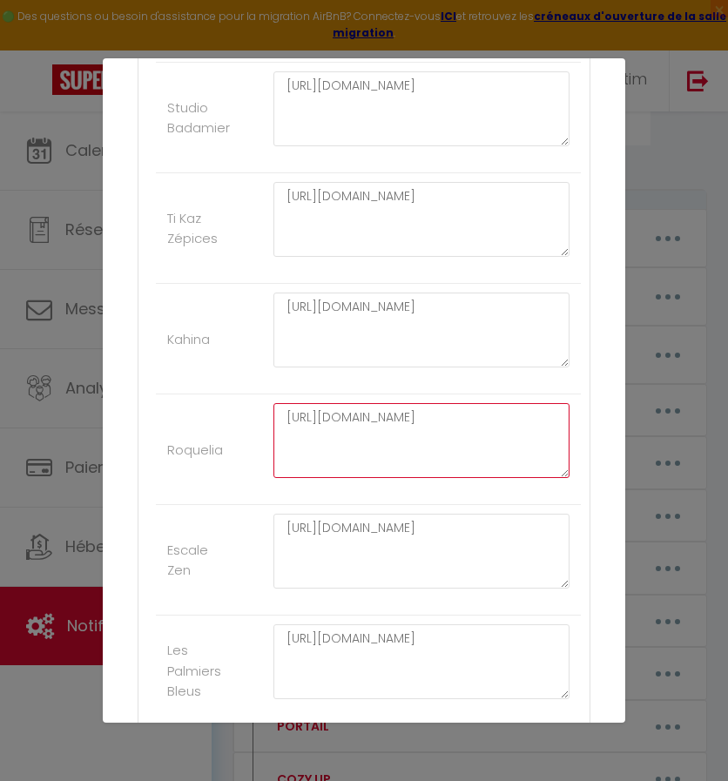
click at [330, 411] on textarea "[URL][DOMAIN_NAME]" at bounding box center [421, 440] width 296 height 75
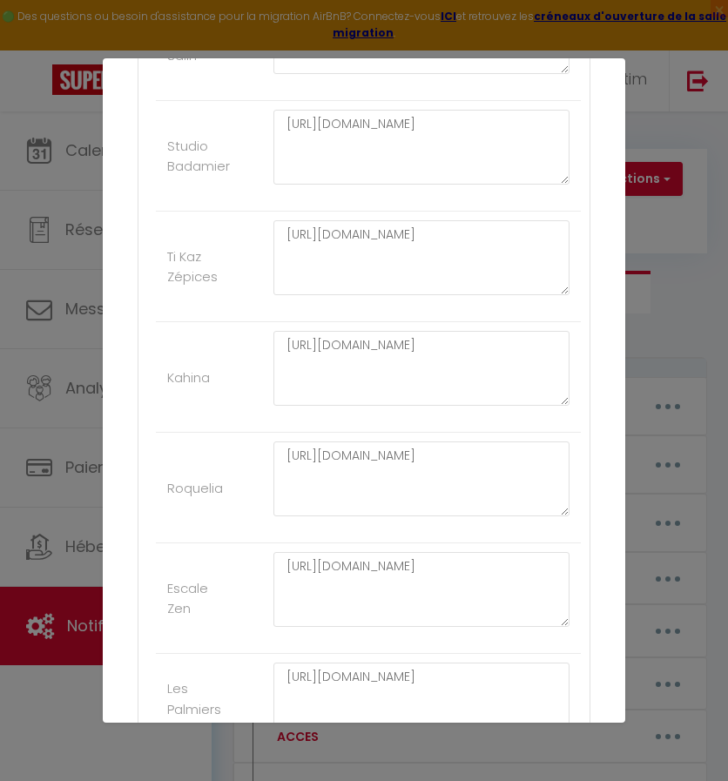
scroll to position [2409, 0]
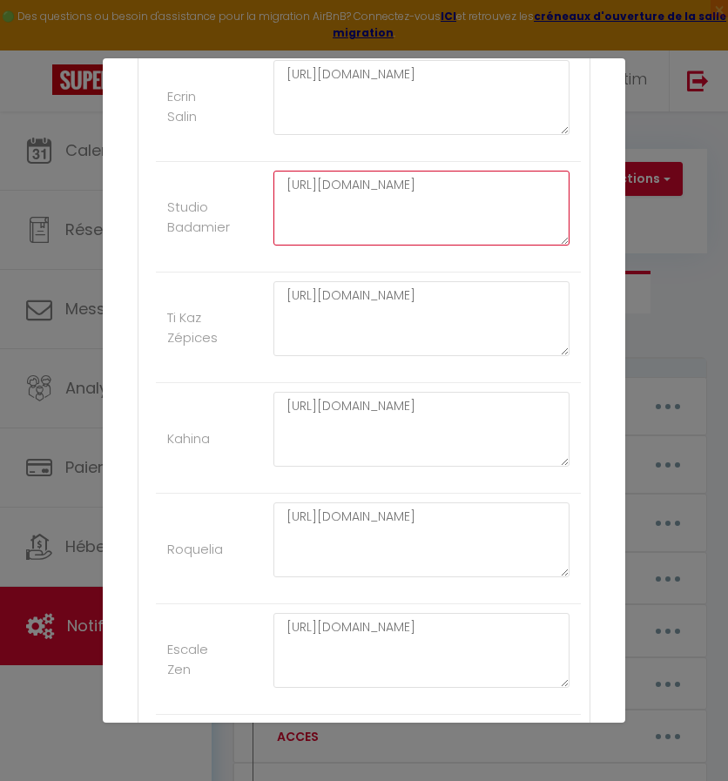
click at [409, 177] on textarea "[URL][DOMAIN_NAME]" at bounding box center [421, 208] width 296 height 75
